Goal: Task Accomplishment & Management: Manage account settings

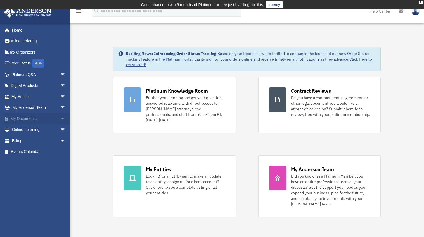
click at [23, 116] on link "My Documents arrow_drop_down" at bounding box center [39, 118] width 70 height 11
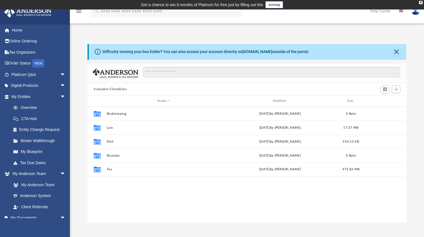
scroll to position [123, 315]
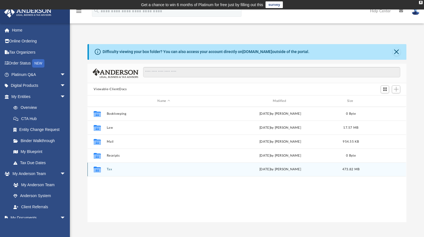
click at [110, 171] on button "Tax" at bounding box center [164, 170] width 114 height 4
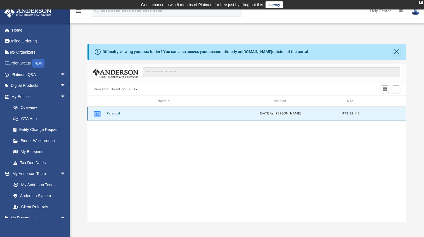
click at [112, 114] on button "Personal" at bounding box center [164, 114] width 114 height 4
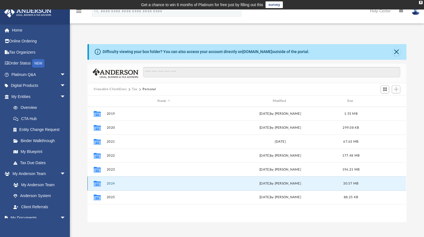
click at [112, 184] on button "2024" at bounding box center [164, 184] width 114 height 4
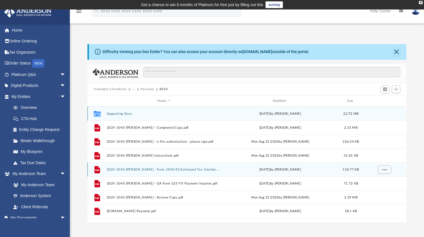
scroll to position [48, 0]
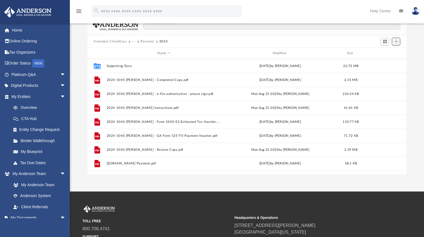
click at [396, 41] on span "Add" at bounding box center [396, 41] width 5 height 5
click at [391, 50] on li "Upload" at bounding box center [388, 53] width 18 height 6
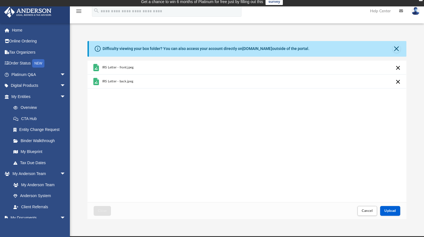
scroll to position [33, 0]
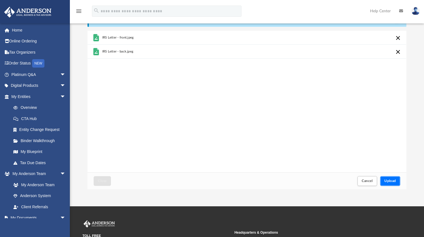
click at [390, 182] on span "Upload" at bounding box center [390, 181] width 12 height 3
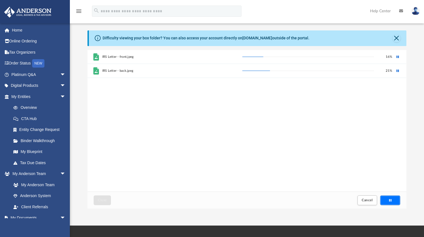
scroll to position [0, 0]
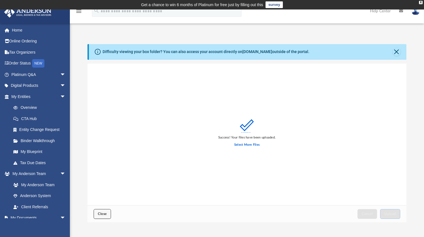
click at [105, 213] on span "Close" at bounding box center [102, 214] width 9 height 3
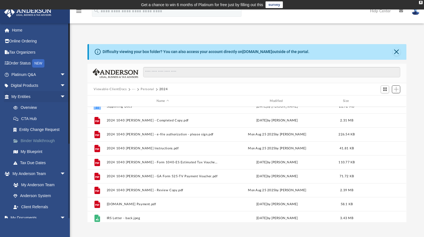
scroll to position [66, 0]
